Goal: Task Accomplishment & Management: Use online tool/utility

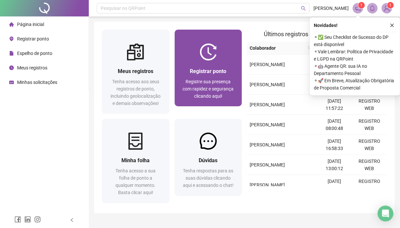
click at [228, 70] on div "Registrar ponto" at bounding box center [209, 71] width 52 height 8
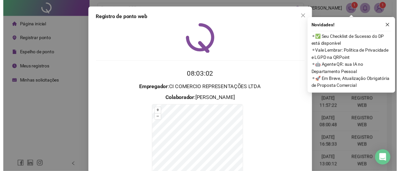
scroll to position [64, 0]
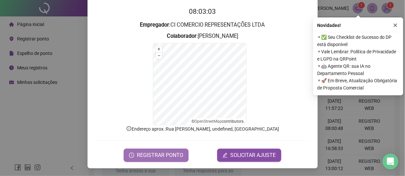
click at [143, 158] on span "REGISTRAR PONTO" at bounding box center [160, 155] width 46 height 8
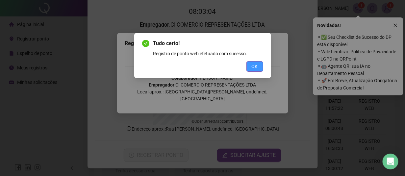
click at [256, 67] on span "OK" at bounding box center [255, 66] width 6 height 7
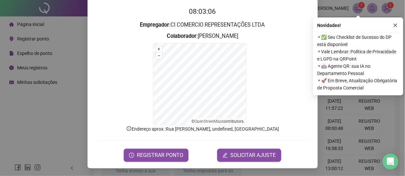
click at [44, 149] on div "Registro de ponto web 08:03:06 Empregador : CI COMERCIO REPRESENTAÇÕES LTDA Col…" at bounding box center [202, 88] width 405 height 176
